Goal: Information Seeking & Learning: Learn about a topic

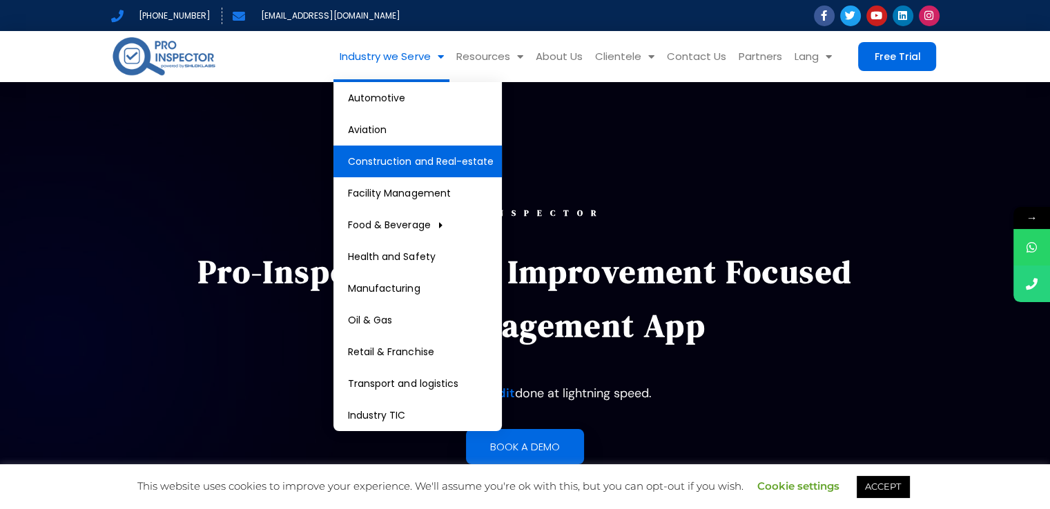
click at [429, 157] on link "Construction and Real-estate" at bounding box center [417, 162] width 168 height 32
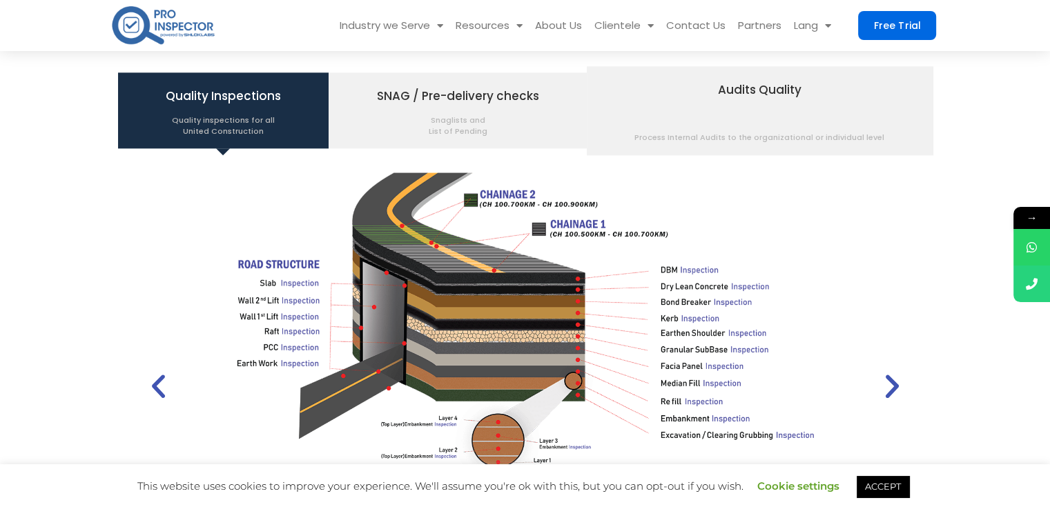
scroll to position [1706, 0]
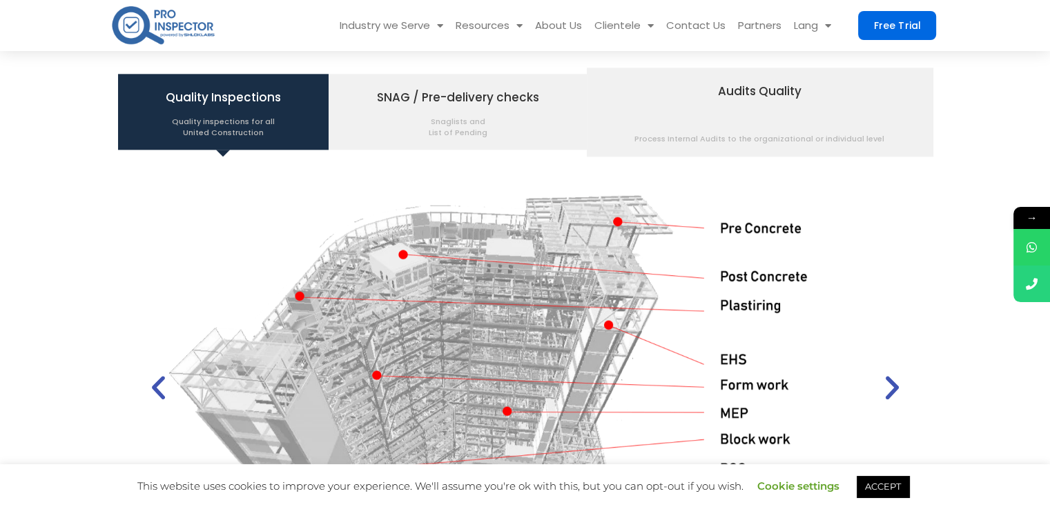
click at [268, 135] on span "Quality inspections for all United Construction" at bounding box center [223, 123] width 115 height 29
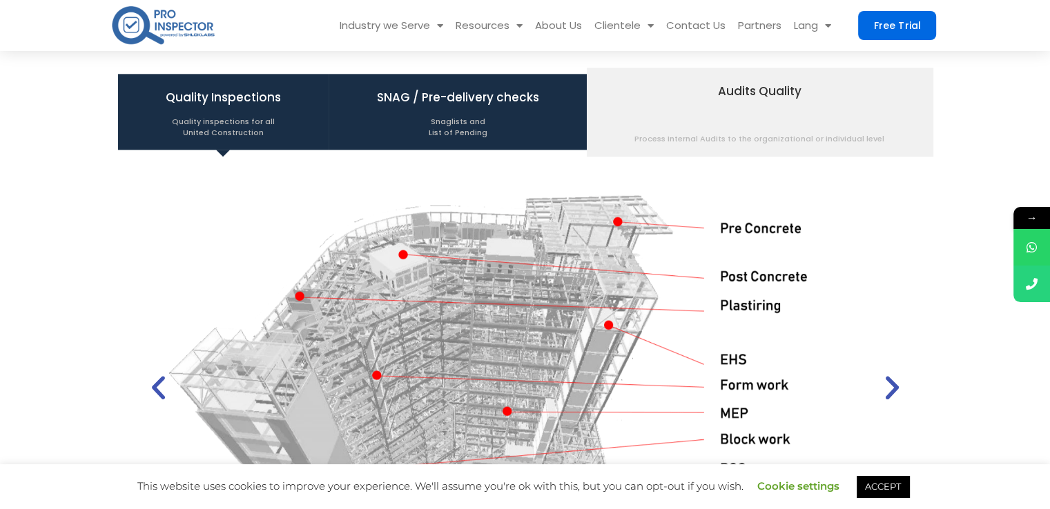
click at [400, 95] on span "SNAG / Pre-delivery checks Snaglists and List of Pending" at bounding box center [458, 112] width 162 height 52
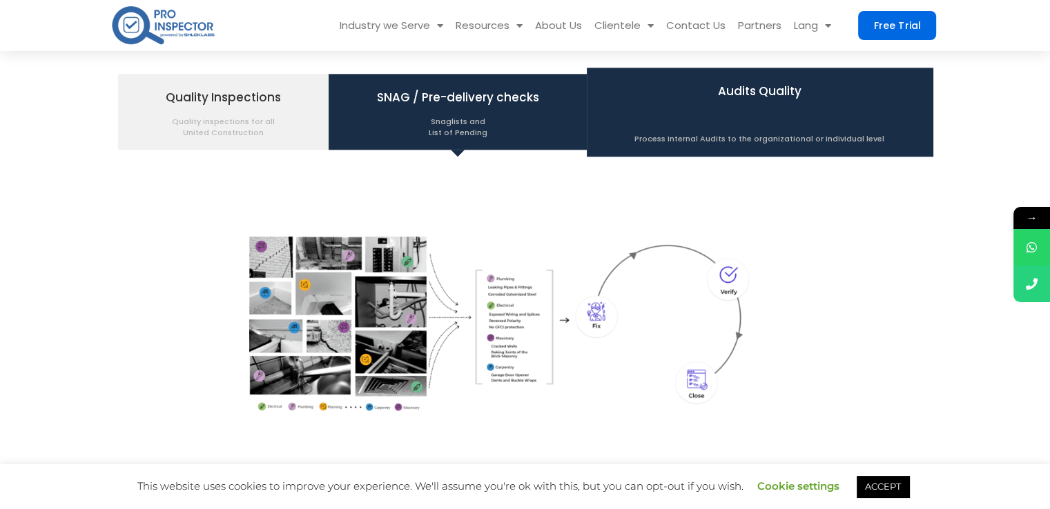
click at [649, 89] on span "Audits Quality Process Internal Audits to the organizational or individual level" at bounding box center [759, 111] width 250 height 65
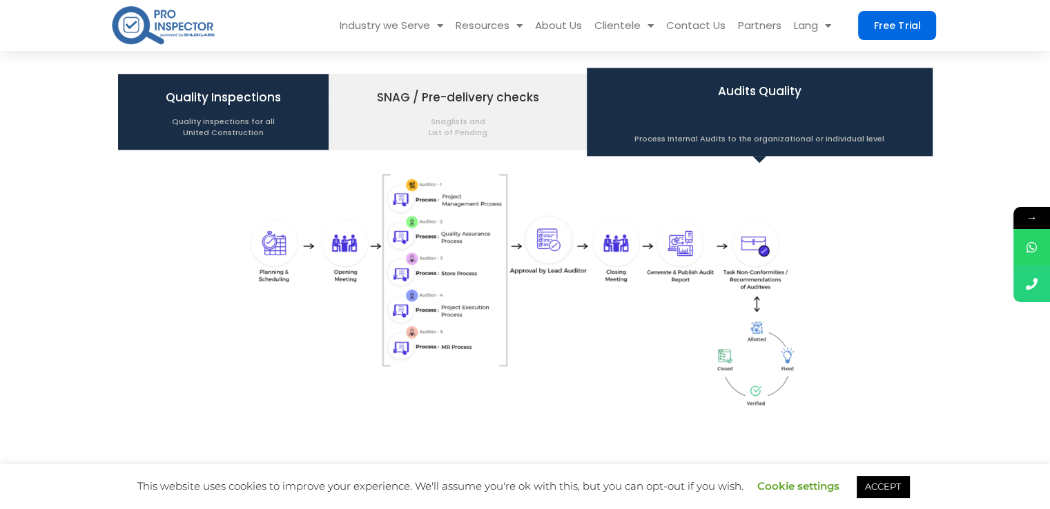
click at [232, 98] on span "Quality Inspections Quality inspections for all United Construction" at bounding box center [223, 112] width 115 height 52
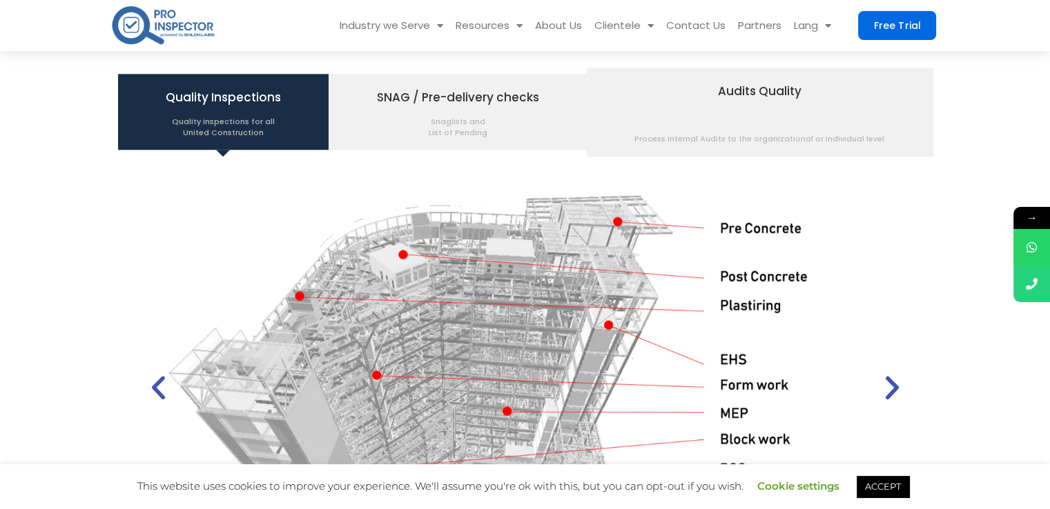
click at [165, 388] on icon "Previous slide" at bounding box center [158, 387] width 31 height 31
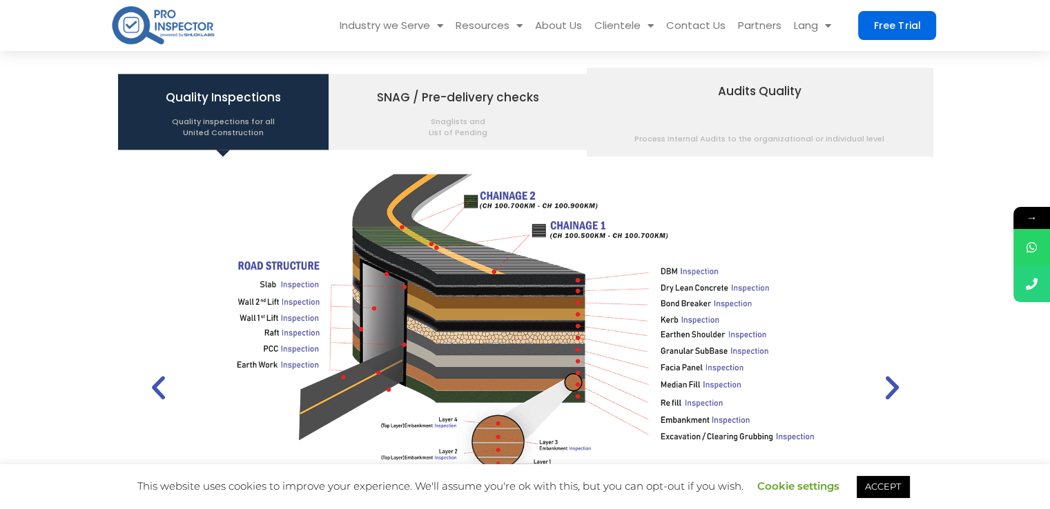
click at [896, 482] on link "ACCEPT" at bounding box center [882, 486] width 52 height 21
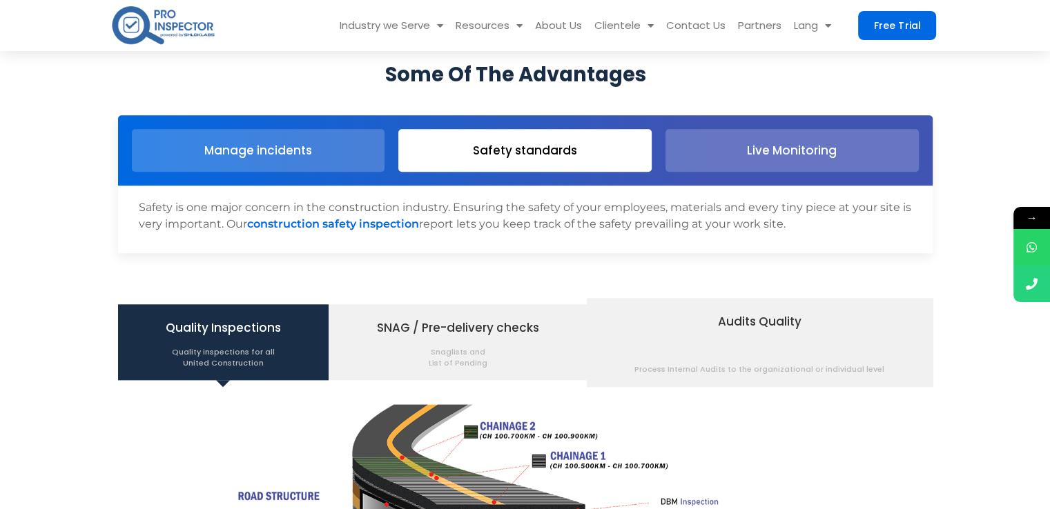
scroll to position [1474, 0]
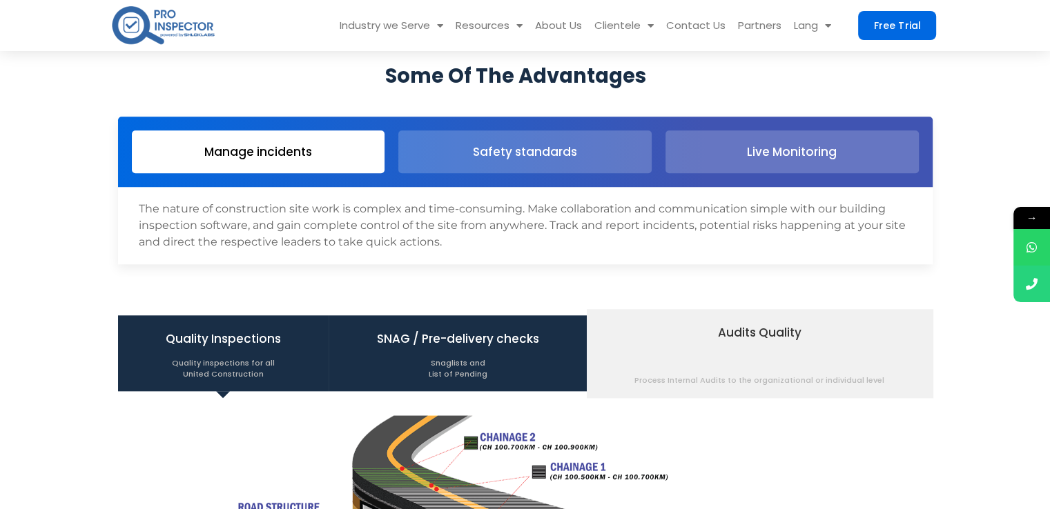
click at [469, 337] on span "SNAG / Pre-delivery checks Snaglists and List of Pending" at bounding box center [458, 353] width 162 height 52
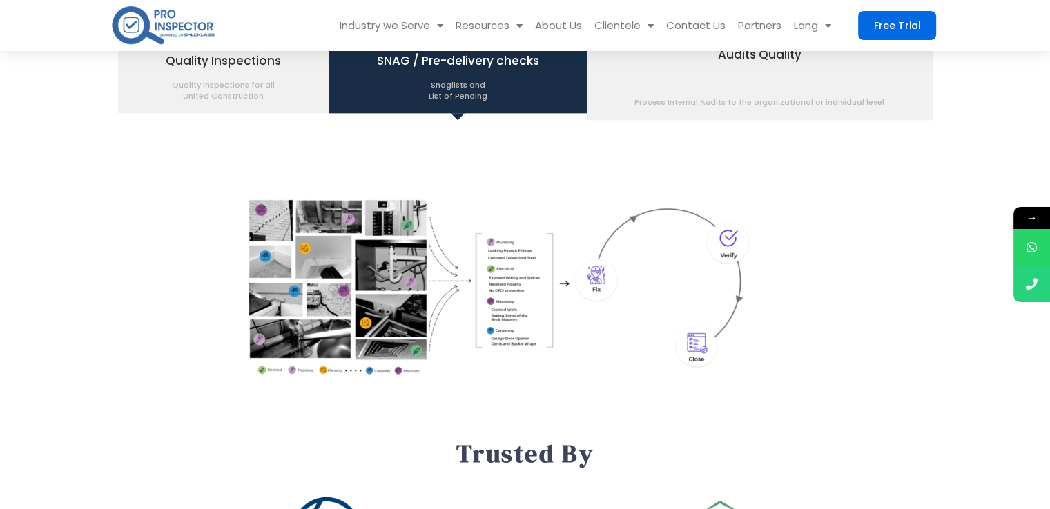
scroll to position [1741, 0]
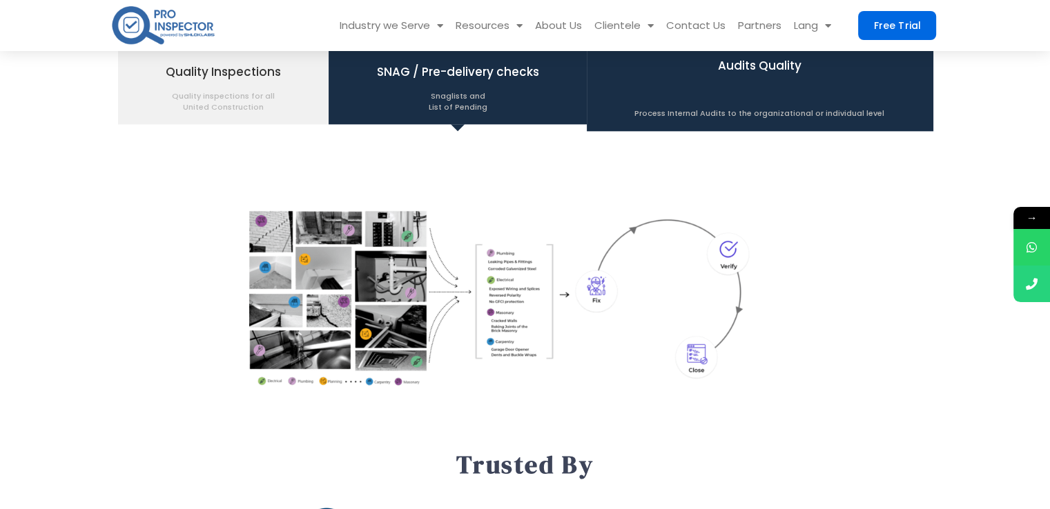
click at [711, 76] on span "Audits Quality Process Internal Audits to the organizational or individual level" at bounding box center [759, 86] width 250 height 65
